Goal: Task Accomplishment & Management: Manage account settings

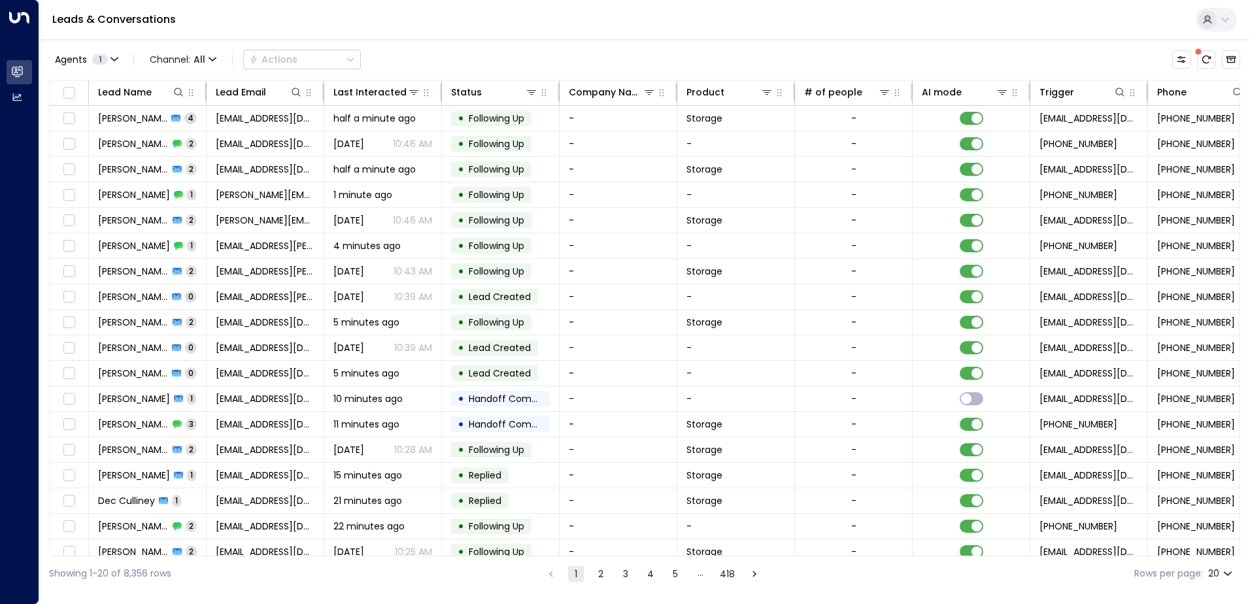
scroll to position [0, 267]
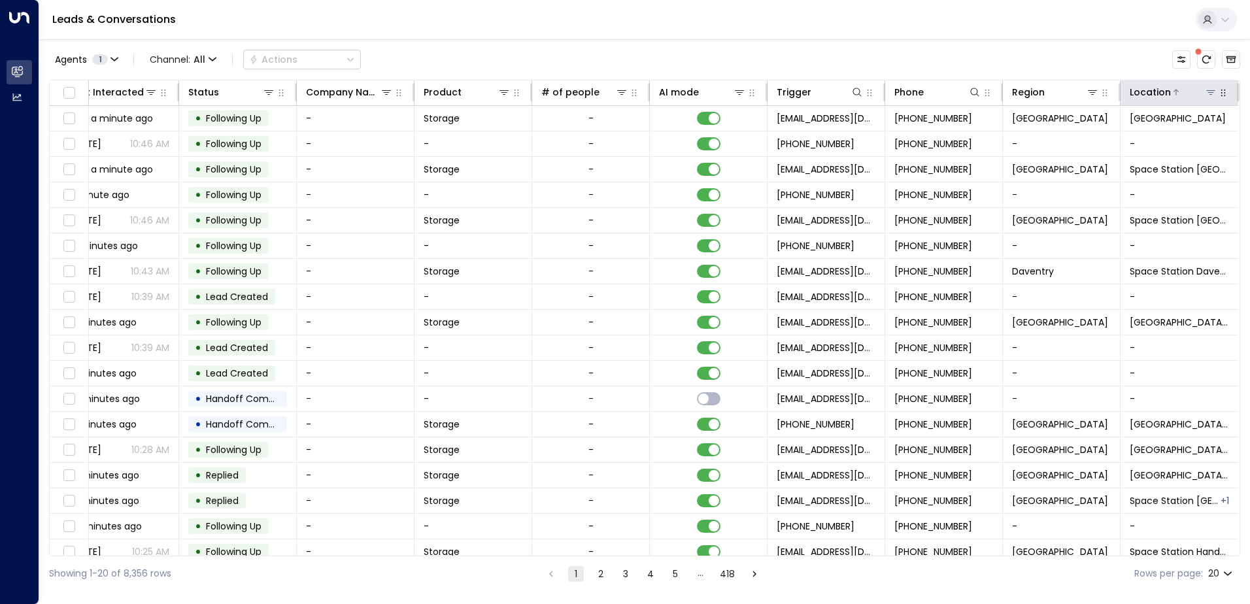
click at [1211, 87] on icon at bounding box center [1211, 92] width 10 height 10
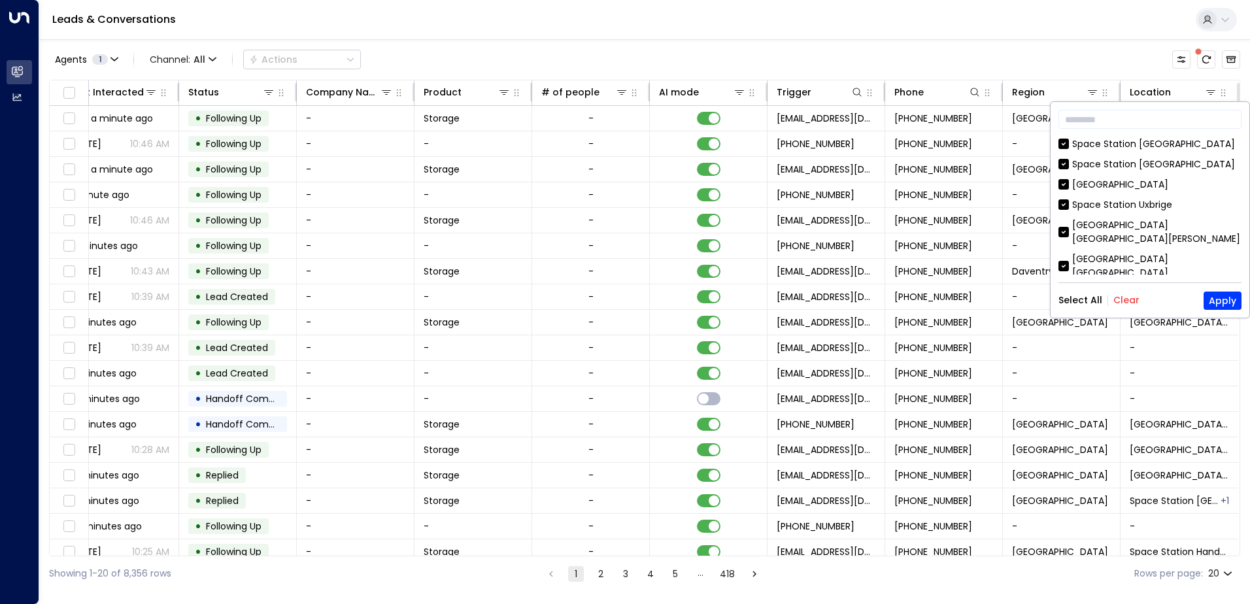
scroll to position [196, 0]
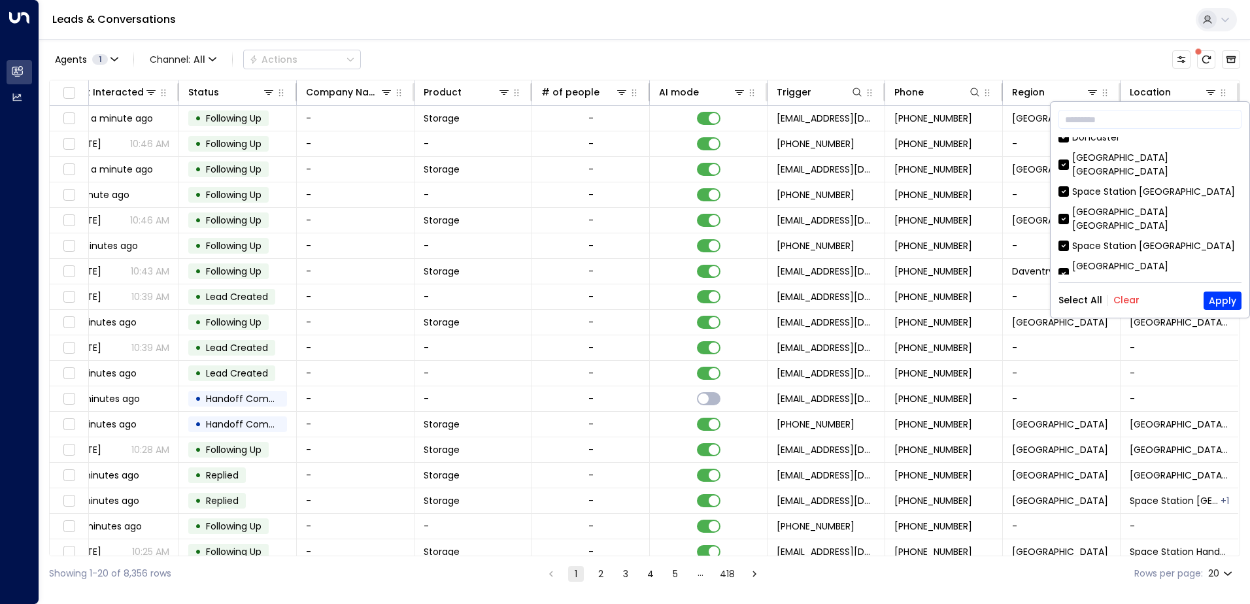
click at [1113, 299] on button "Clear" at bounding box center [1126, 300] width 26 height 10
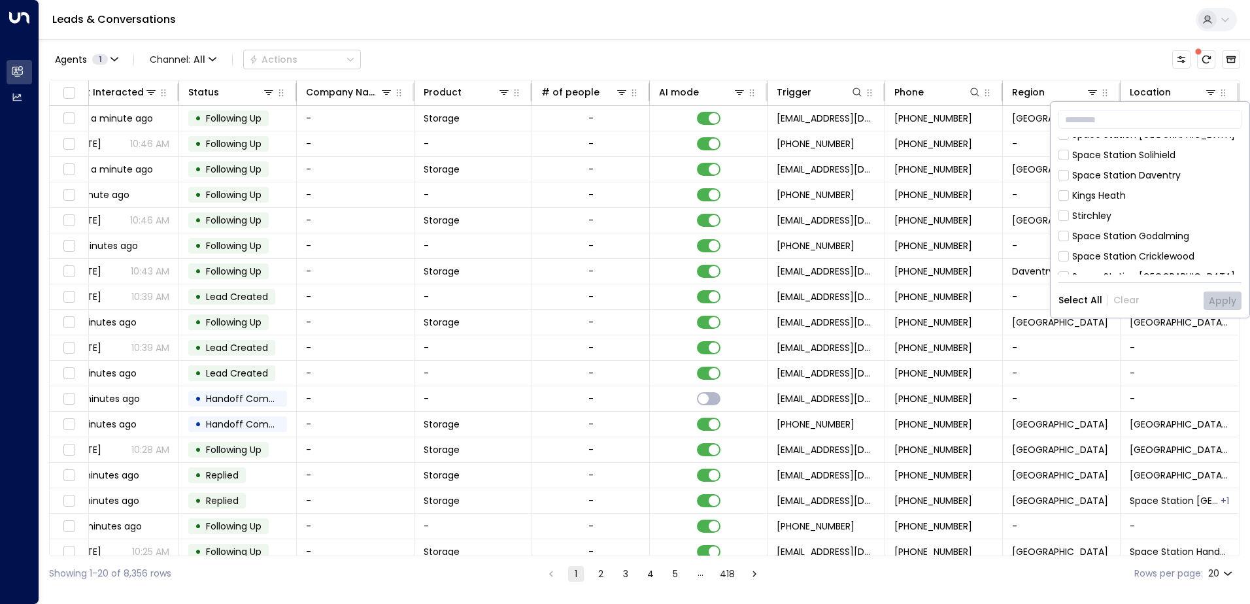
scroll to position [424, 0]
click at [1081, 289] on div "[GEOGRAPHIC_DATA]" at bounding box center [1120, 296] width 96 height 14
drag, startPoint x: 1081, startPoint y: 230, endPoint x: 1209, endPoint y: 303, distance: 148.2
click at [1209, 303] on button "Apply" at bounding box center [1223, 301] width 38 height 18
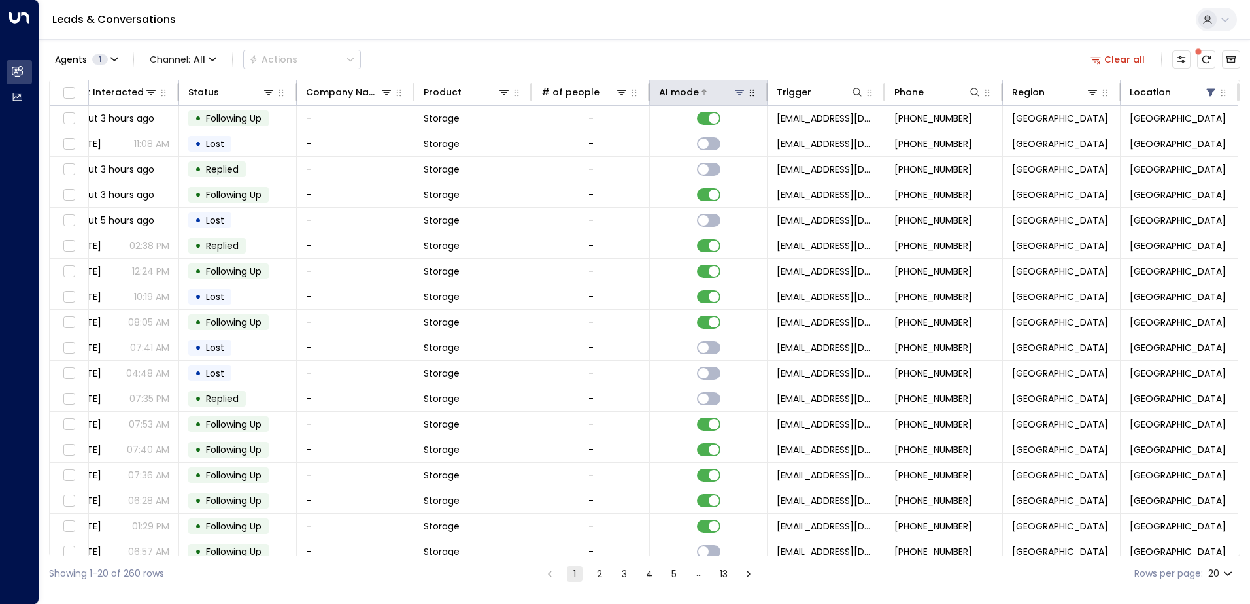
click at [738, 92] on icon at bounding box center [739, 92] width 10 height 10
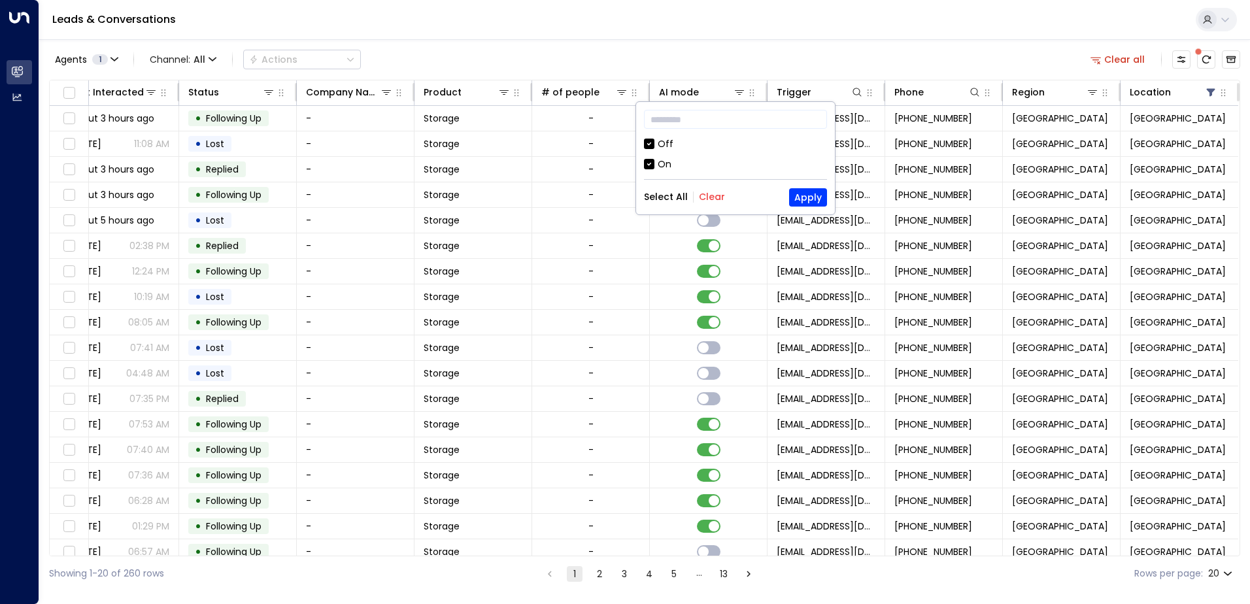
click at [670, 146] on div "Off" at bounding box center [666, 144] width 16 height 14
click at [800, 197] on button "Apply" at bounding box center [808, 197] width 38 height 18
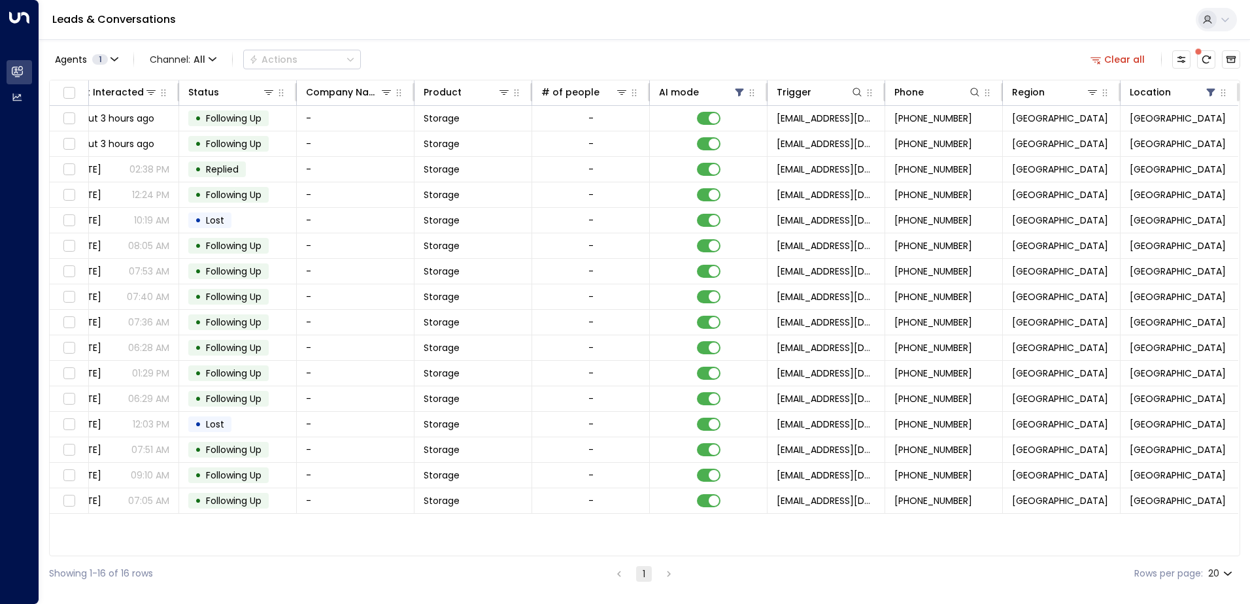
scroll to position [0, 263]
drag, startPoint x: 1049, startPoint y: 556, endPoint x: 418, endPoint y: 575, distance: 631.2
click at [418, 575] on div "Agents 1 Channel: All Actions Clear all Lead Name Lead Email Last Interacted St…" at bounding box center [644, 315] width 1191 height 552
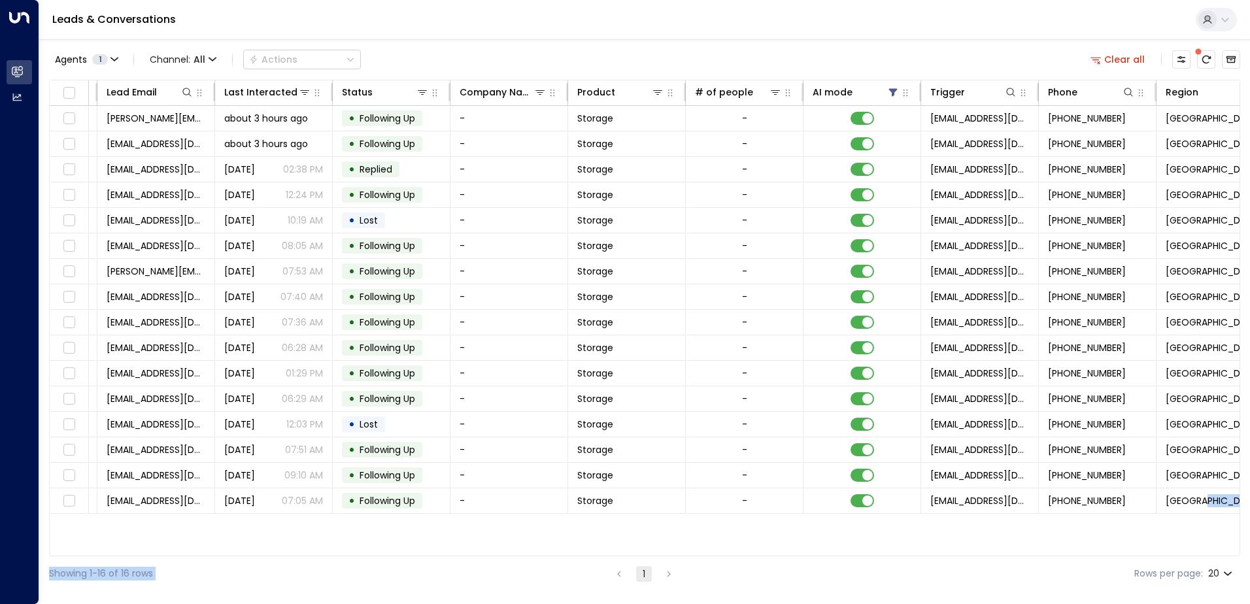
scroll to position [0, 0]
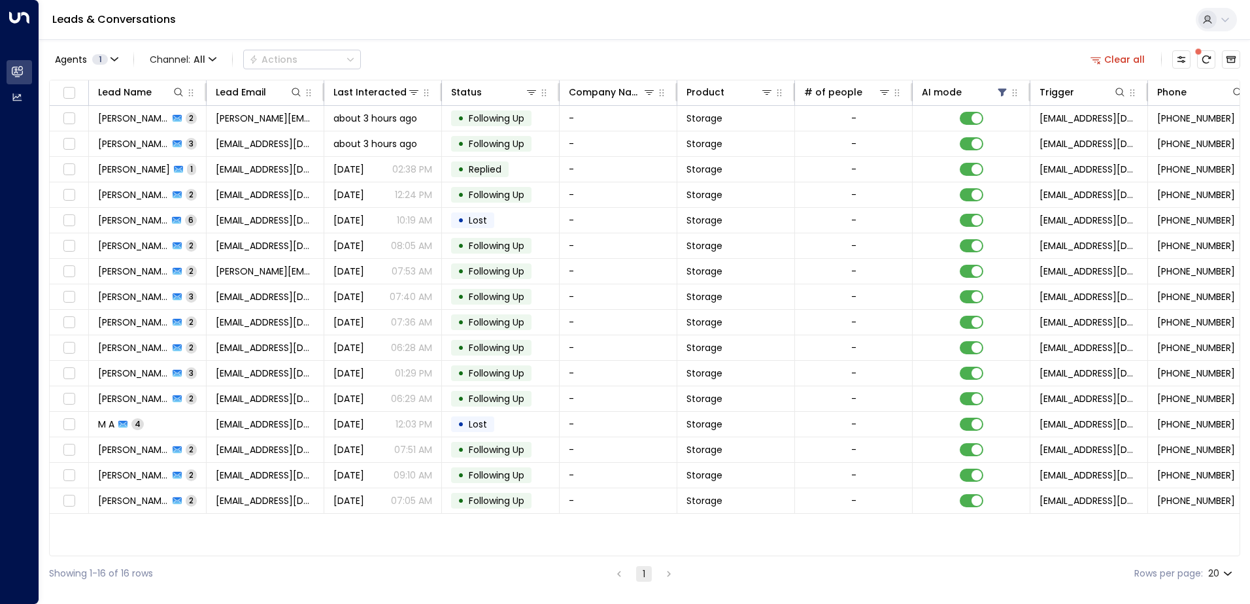
click at [571, 62] on div "Agents 1 Channel: All Actions Clear all" at bounding box center [644, 59] width 1191 height 27
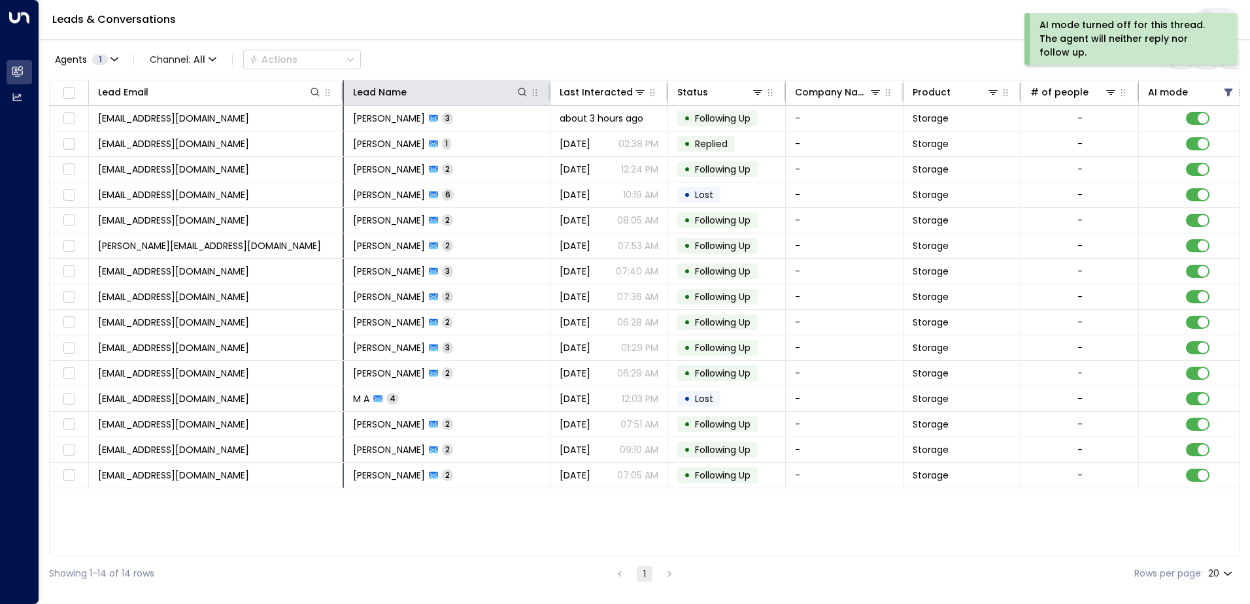
drag, startPoint x: 205, startPoint y: 90, endPoint x: 247, endPoint y: 105, distance: 44.7
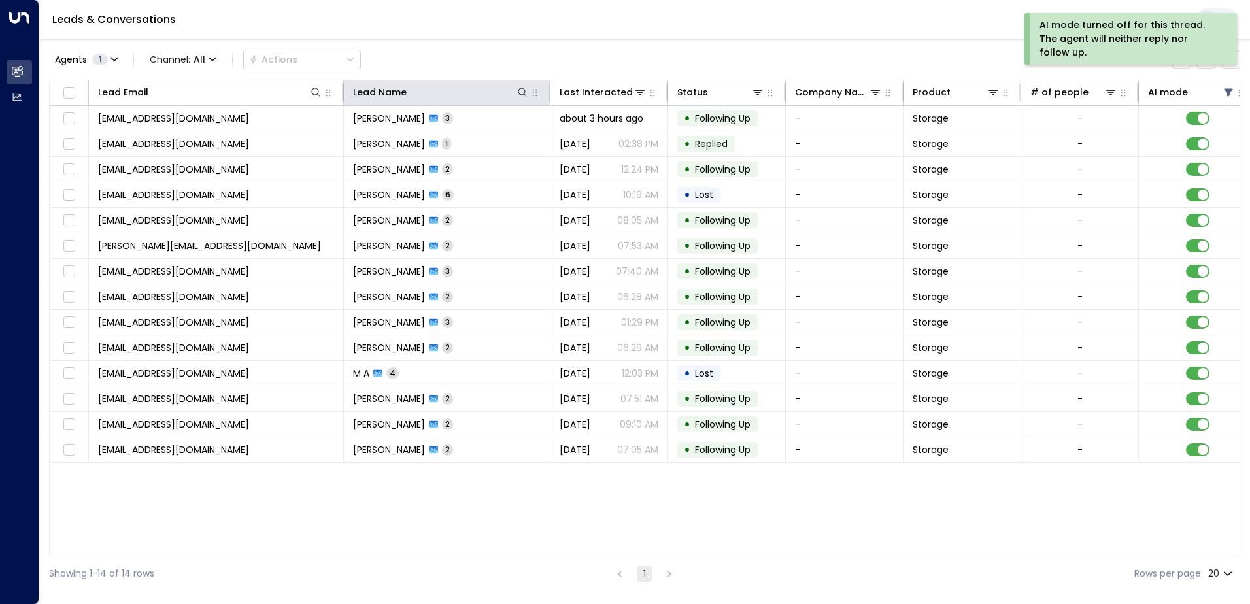
click at [343, 120] on td "[EMAIL_ADDRESS][DOMAIN_NAME]" at bounding box center [216, 118] width 255 height 25
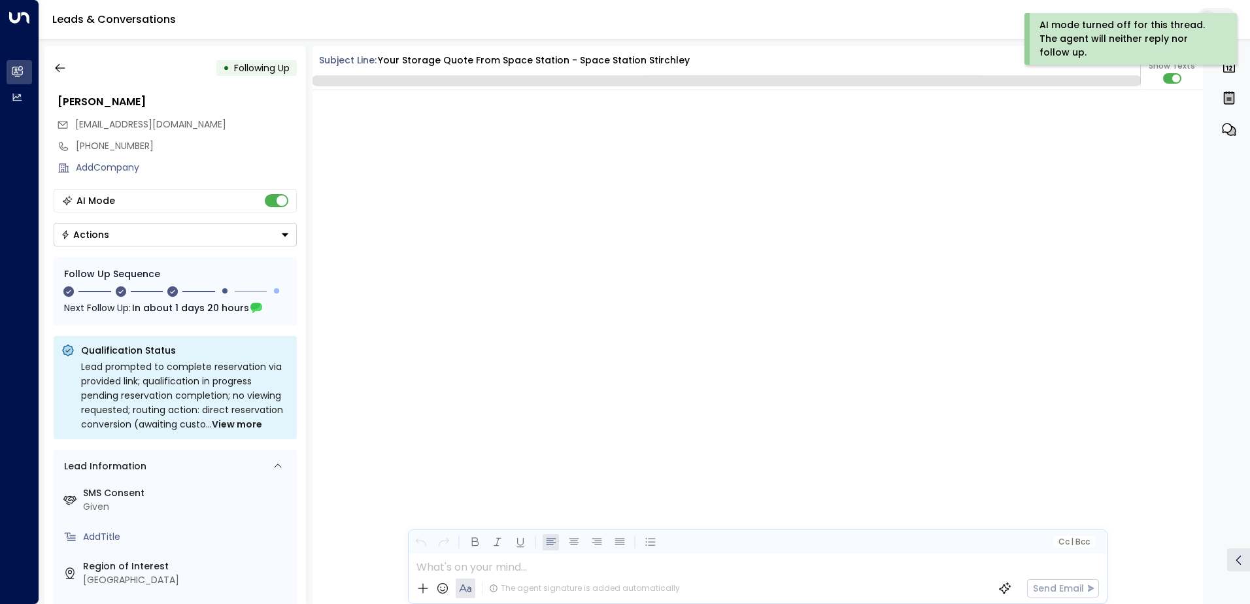
scroll to position [1550, 0]
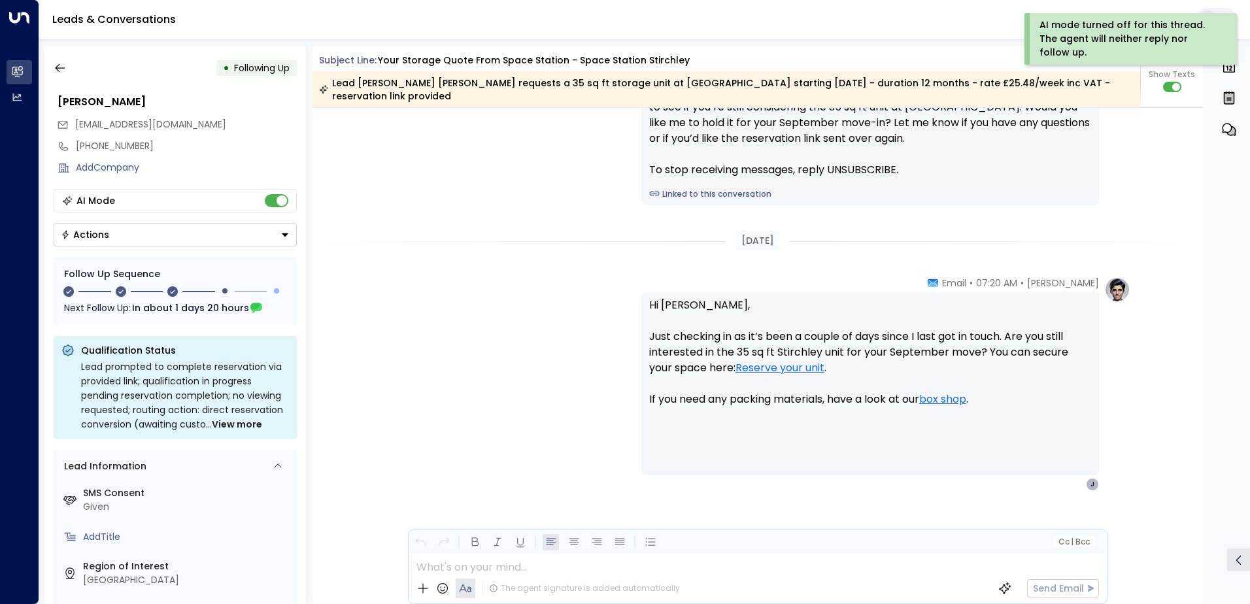
click at [72, 67] on div "• Following Up" at bounding box center [175, 68] width 243 height 24
click at [67, 65] on button "button" at bounding box center [60, 68] width 24 height 24
